Goal: Task Accomplishment & Management: Manage account settings

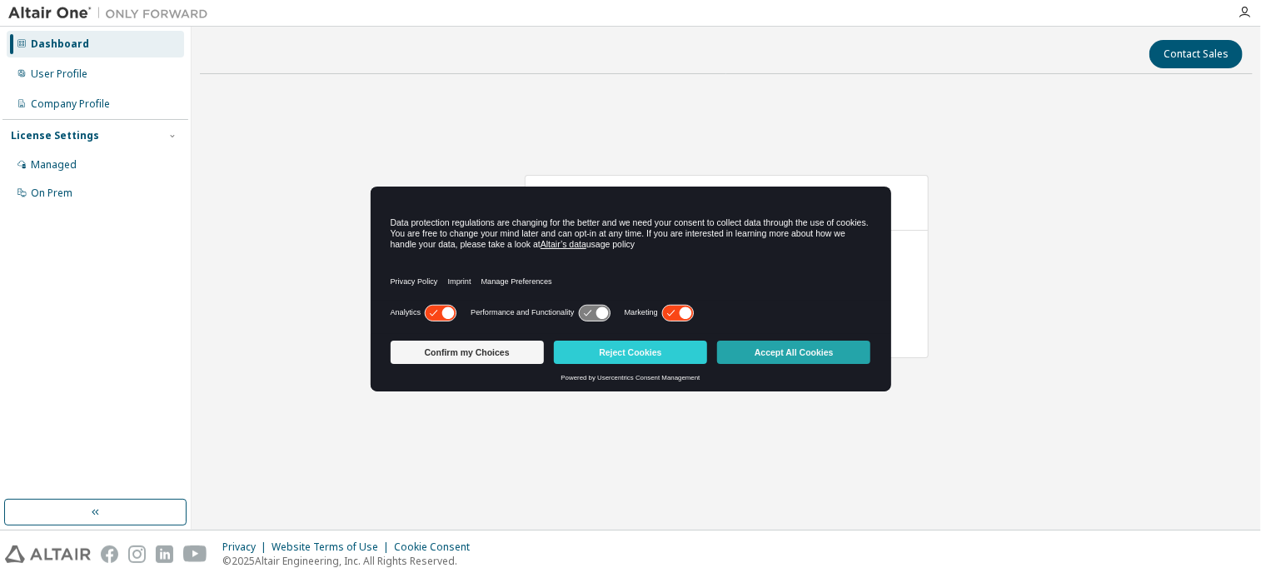
click at [800, 352] on button "Accept All Cookies" at bounding box center [793, 352] width 153 height 23
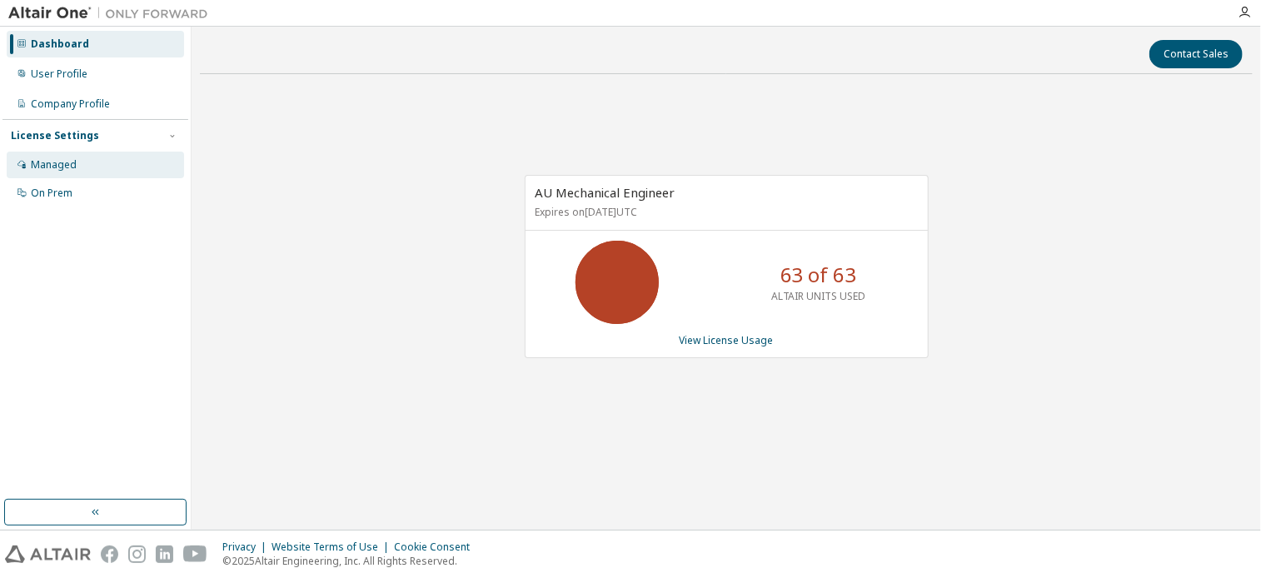
click at [86, 166] on div "Managed" at bounding box center [95, 165] width 177 height 27
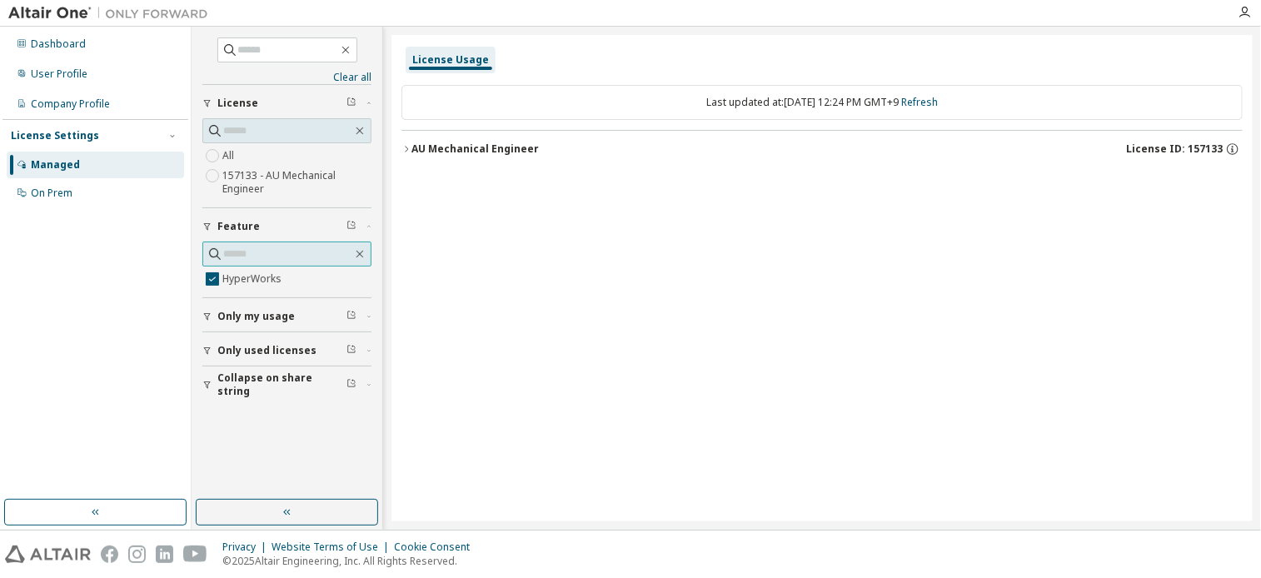
click at [331, 251] on input "text" at bounding box center [287, 254] width 129 height 17
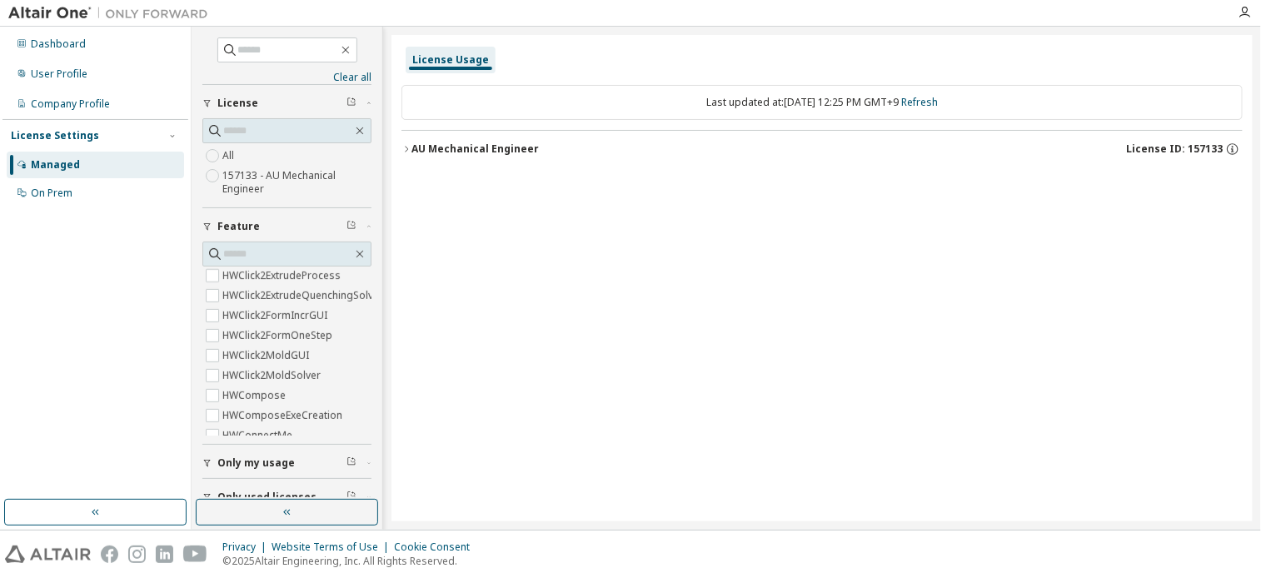
scroll to position [1083, 0]
drag, startPoint x: 365, startPoint y: 301, endPoint x: 365, endPoint y: 316, distance: 15.8
click at [365, 316] on div "Clear all Collapse on share string Only used licenses Only my usage Feature Hyp…" at bounding box center [287, 263] width 186 height 468
click at [276, 276] on label "HyperWorks" at bounding box center [253, 279] width 62 height 20
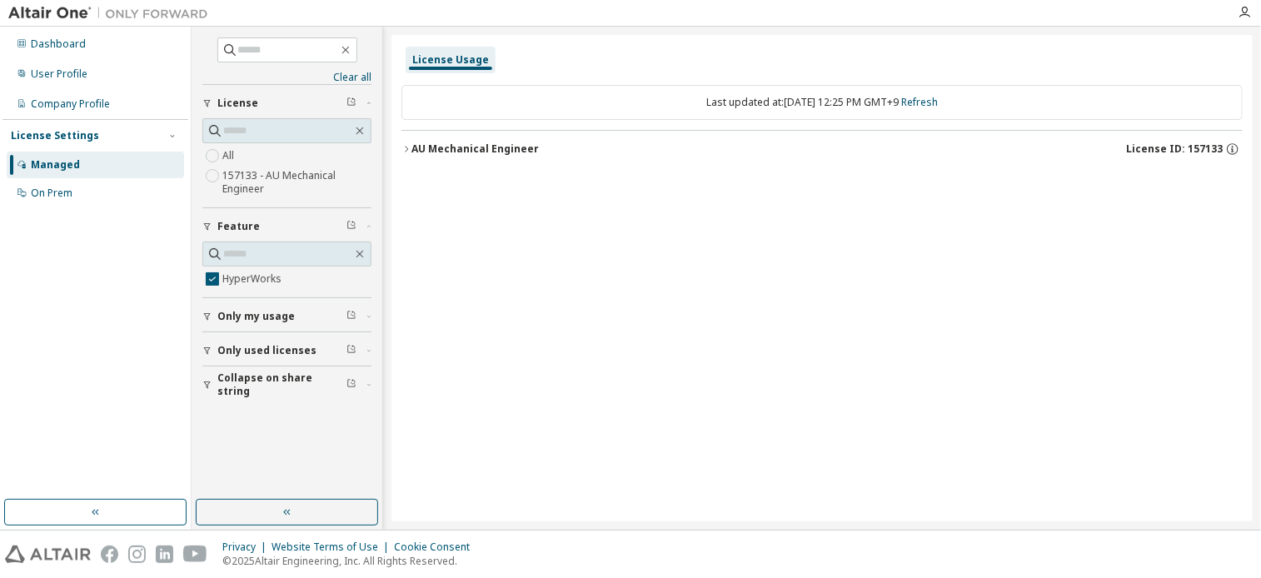
click at [211, 314] on icon "button" at bounding box center [207, 316] width 10 height 10
click at [207, 391] on button "Only used licenses" at bounding box center [286, 399] width 169 height 37
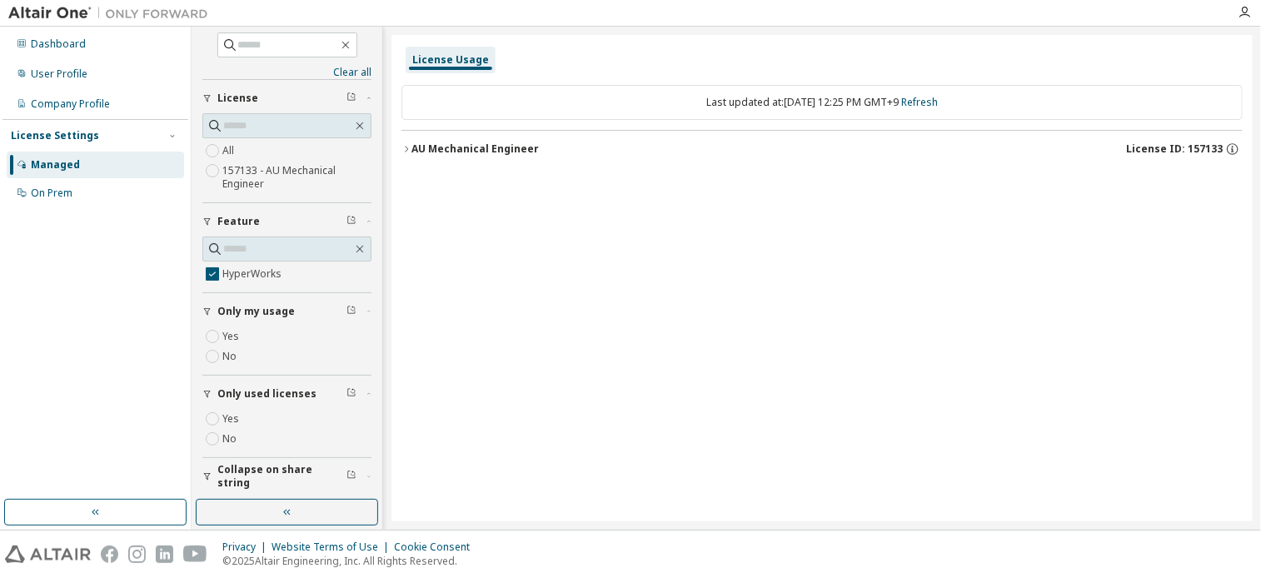
click at [204, 471] on icon "button" at bounding box center [207, 476] width 10 height 10
click at [234, 334] on label "Yes" at bounding box center [232, 336] width 20 height 20
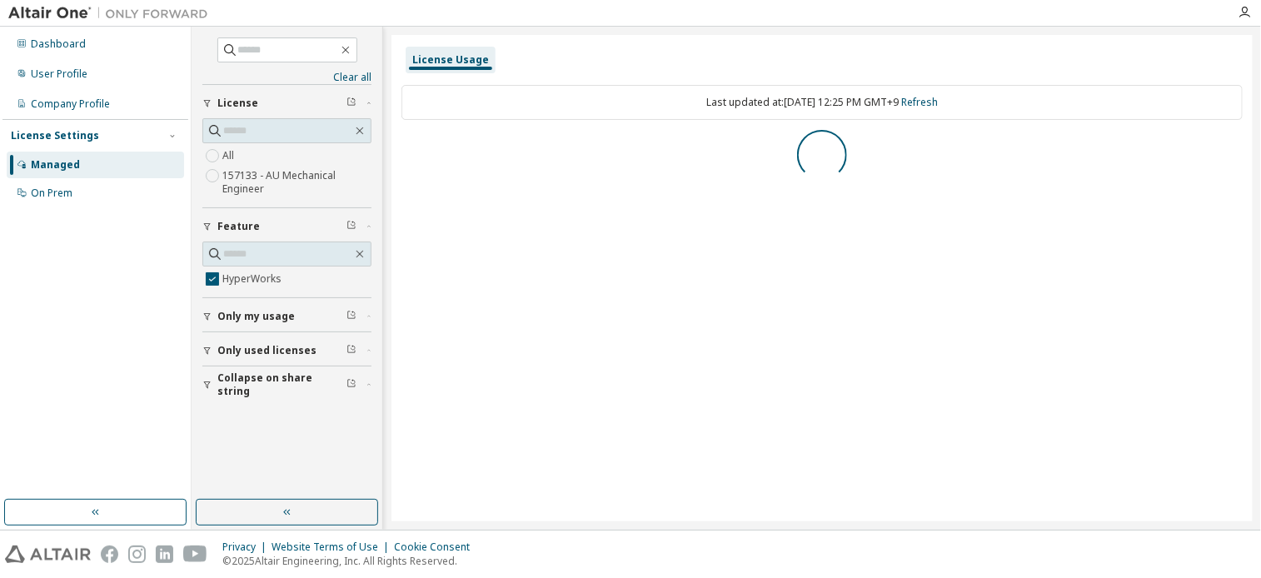
scroll to position [0, 0]
